Goal: Information Seeking & Learning: Learn about a topic

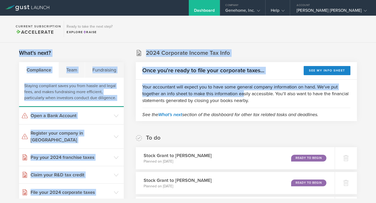
drag, startPoint x: 245, startPoint y: 92, endPoint x: 190, endPoint y: 25, distance: 87.0
click at [189, 25] on body "Dashboard Company Genehome, Inc. Company Information Relationships Cap Table Ma…" at bounding box center [188, 101] width 376 height 203
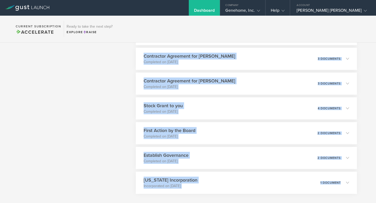
scroll to position [358, 0]
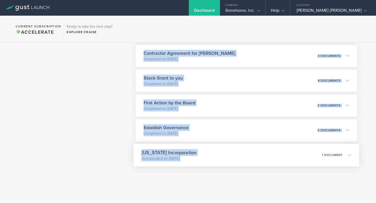
drag, startPoint x: 211, startPoint y: 50, endPoint x: 285, endPoint y: 155, distance: 128.6
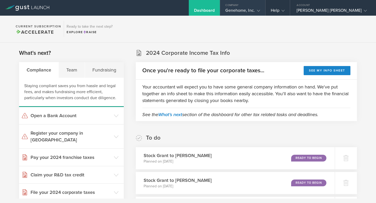
click at [260, 9] on div "Genehome, Inc." at bounding box center [242, 12] width 34 height 8
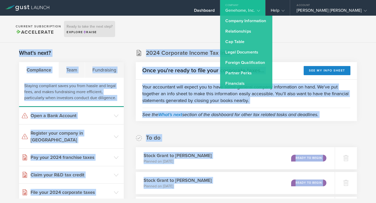
drag, startPoint x: 170, startPoint y: 122, endPoint x: 106, endPoint y: 32, distance: 110.4
click at [106, 32] on body "Dashboard Company Genehome, Inc. Company Information Relationships Cap Table Ma…" at bounding box center [188, 101] width 376 height 203
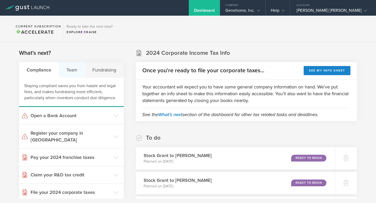
click at [67, 69] on div "Team" at bounding box center [72, 70] width 26 height 16
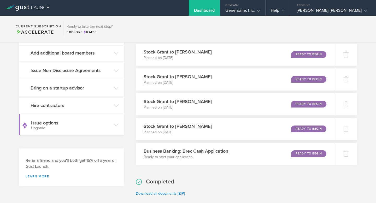
scroll to position [132, 0]
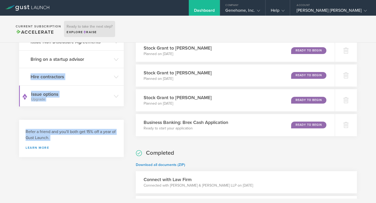
drag, startPoint x: 96, startPoint y: 145, endPoint x: 82, endPoint y: 33, distance: 113.1
click at [82, 33] on body "Dashboard Company Genehome, Inc. Company Information Relationships Cap Table Ma…" at bounding box center [188, 101] width 376 height 203
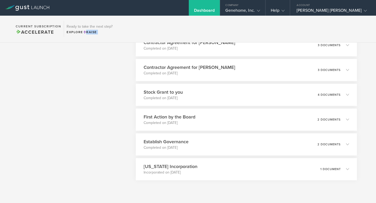
scroll to position [358, 0]
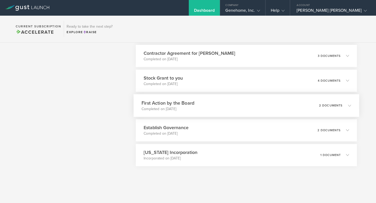
click at [165, 104] on h3 "First Action by the Board" at bounding box center [167, 102] width 53 height 7
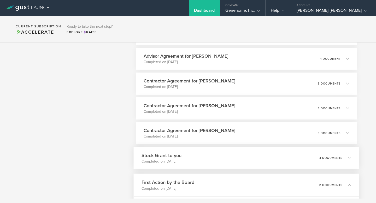
scroll to position [277, 0]
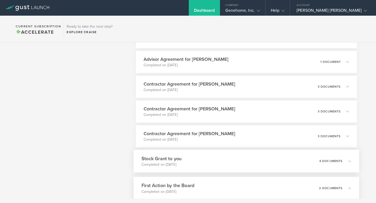
click at [169, 87] on h3 "Contractor Agreement for [PERSON_NAME]" at bounding box center [189, 84] width 92 height 7
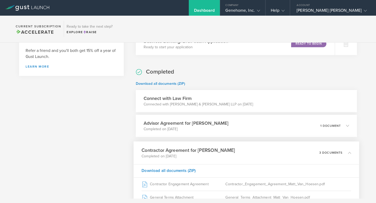
scroll to position [214, 0]
click at [157, 109] on div "Connect with Law Firm Connected with [PERSON_NAME] & [PERSON_NAME] LLP on [DATE]" at bounding box center [246, 101] width 221 height 22
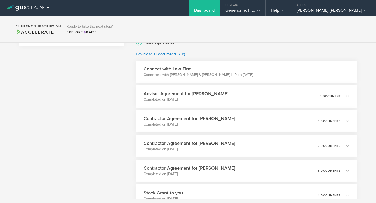
scroll to position [243, 0]
click at [149, 88] on div "Advisor Agreement for [PERSON_NAME] Completed on [DATE] 1 document" at bounding box center [245, 96] width 225 height 23
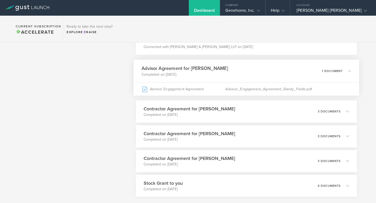
scroll to position [272, 0]
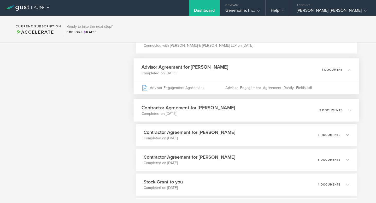
click at [149, 110] on h3 "Contractor Agreement for [PERSON_NAME]" at bounding box center [187, 107] width 93 height 7
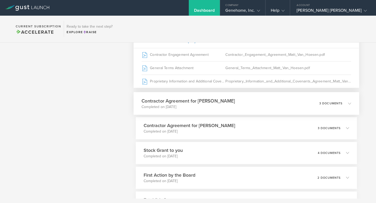
click at [148, 111] on div "Contractor Agreement for [PERSON_NAME] Completed on [DATE] 3 documents" at bounding box center [245, 103] width 225 height 23
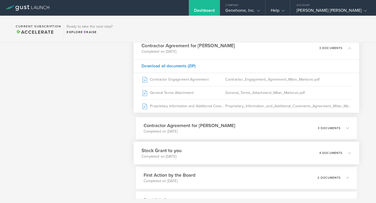
scroll to position [415, 0]
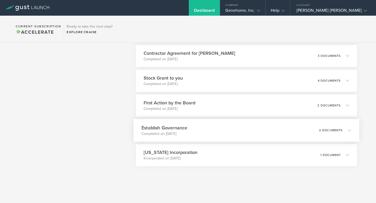
click at [150, 137] on div "Establish Governance Completed on [DATE] 2 documents" at bounding box center [245, 130] width 225 height 23
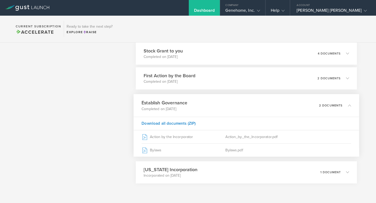
scroll to position [402, 0]
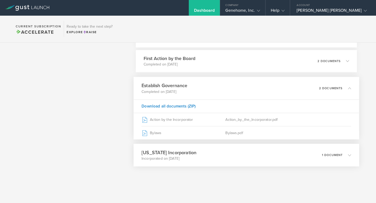
click at [150, 164] on div "[US_STATE] Incorporation Incorporated on [DATE] 1 document" at bounding box center [245, 155] width 225 height 23
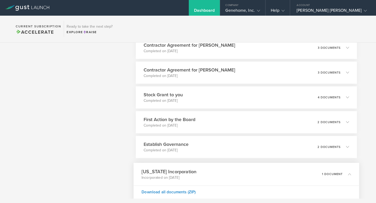
scroll to position [340, 0]
click at [157, 108] on div "Stock Grant to you Completed on [DATE] 4 documents" at bounding box center [245, 98] width 225 height 23
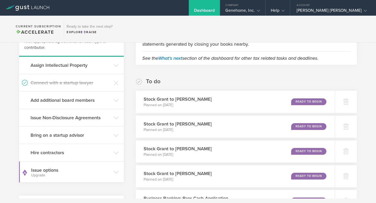
scroll to position [0, 0]
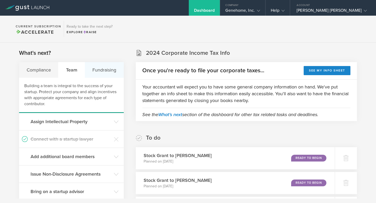
click at [94, 67] on div "Fundraising" at bounding box center [104, 70] width 39 height 16
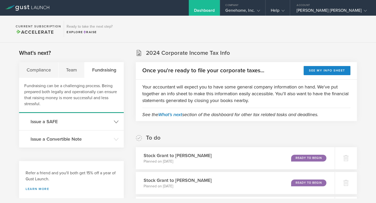
click at [115, 123] on icon at bounding box center [116, 121] width 5 height 5
